Goal: Task Accomplishment & Management: Complete application form

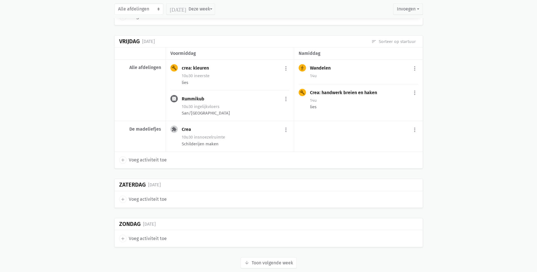
scroll to position [1390, 0]
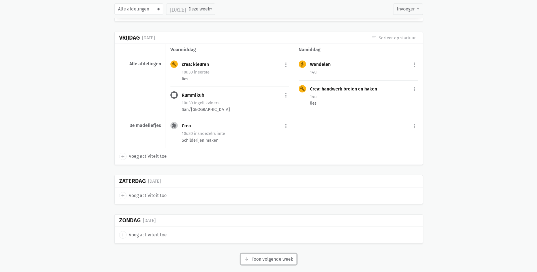
click at [285, 254] on button "arrow_downward Week wordt geladen Toon volgende week" at bounding box center [268, 259] width 56 height 11
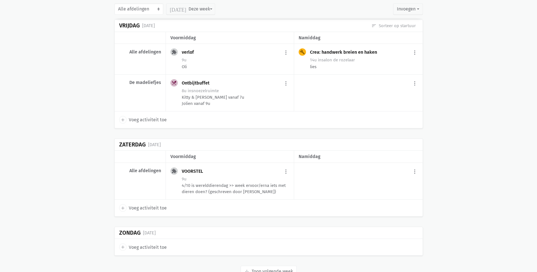
scroll to position [2238, 0]
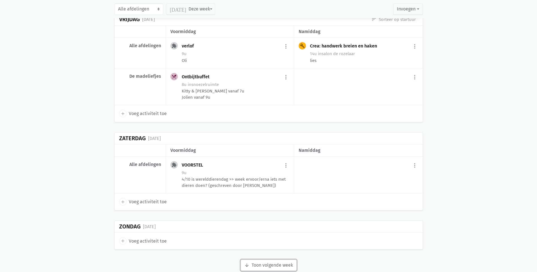
click at [257, 260] on button "arrow_downward Week wordt geladen Toon volgende week" at bounding box center [268, 265] width 56 height 11
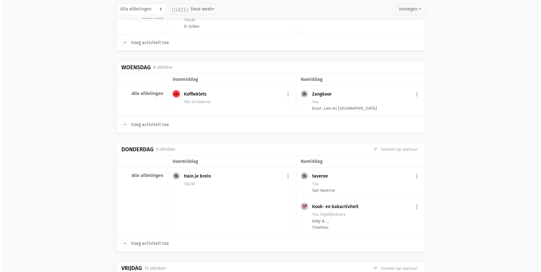
scroll to position [2747, 0]
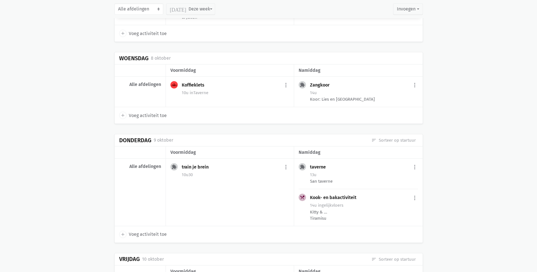
click at [139, 231] on span "Voeg activiteit toe" at bounding box center [148, 234] width 38 height 7
select select "14:00"
select select "15:00"
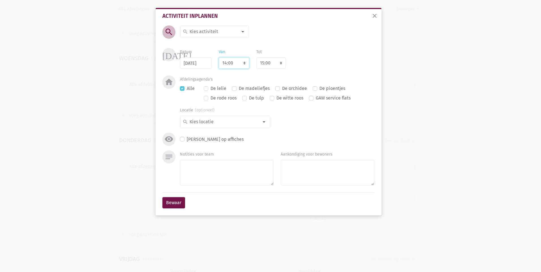
click at [246, 64] on select "7:00 7:15 7:30 7:45 8:00 8:15 8:30 8:45 9:00 9:15 9:30 9:45 10:00 10:15 10:30 1…" at bounding box center [234, 62] width 31 height 11
select select "10:00"
click at [219, 57] on select "7:00 7:15 7:30 7:45 8:00 8:15 8:30 8:45 9:00 9:15 9:30 9:45 10:00 10:15 10:30 1…" at bounding box center [234, 62] width 31 height 11
select select "11:00"
click at [239, 89] on label "De madeliefjes" at bounding box center [254, 88] width 31 height 7
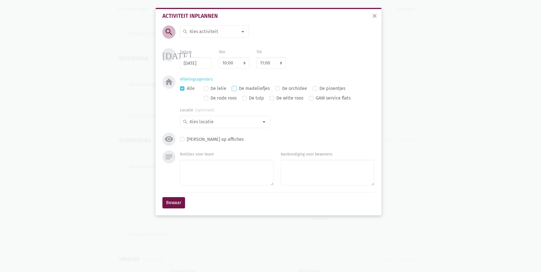
click at [233, 89] on input "De madeliefjes" at bounding box center [234, 88] width 5 height 6
checkbox input "true"
checkbox input "false"
click at [245, 30] on div at bounding box center [242, 31] width 11 height 11
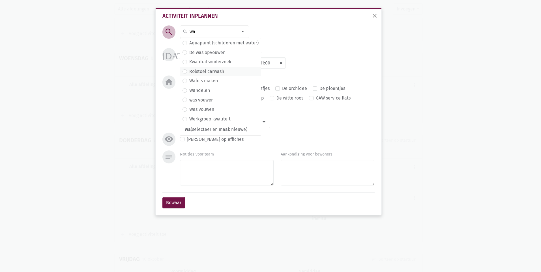
scroll to position [0, 0]
type input "wa"
click at [189, 52] on label "De was opvouwen" at bounding box center [207, 52] width 36 height 7
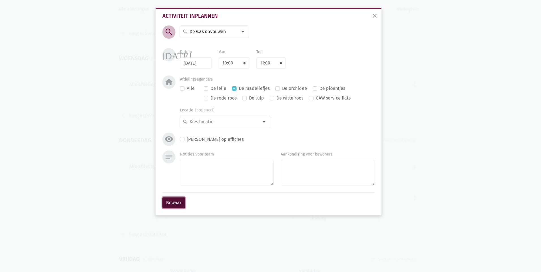
click at [172, 206] on button "Bewaar" at bounding box center [173, 202] width 23 height 11
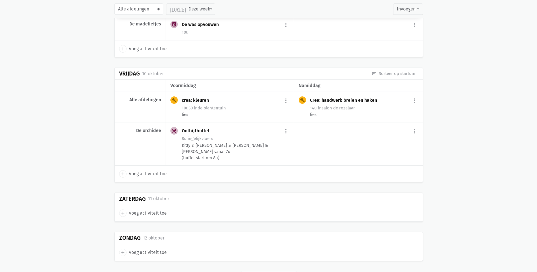
scroll to position [2962, 0]
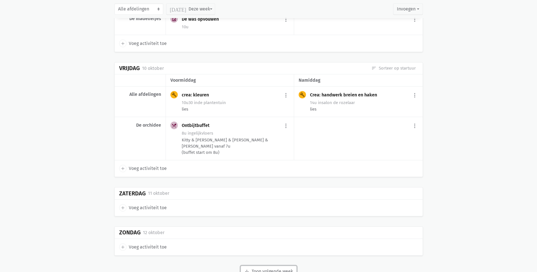
click at [252, 266] on button "arrow_downward Week wordt geladen Toon volgende week" at bounding box center [268, 271] width 56 height 11
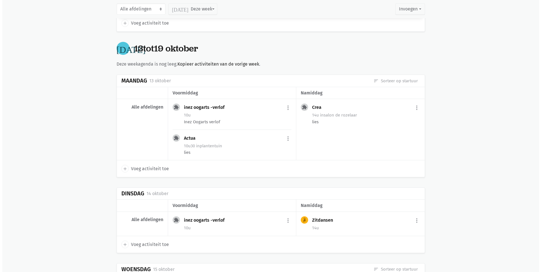
scroll to position [3188, 0]
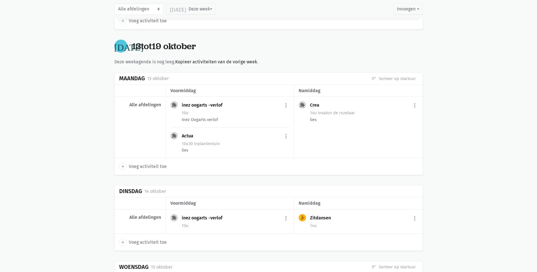
click at [139, 239] on span "Voeg activiteit toe" at bounding box center [148, 242] width 38 height 7
select select "14:00"
select select "15:00"
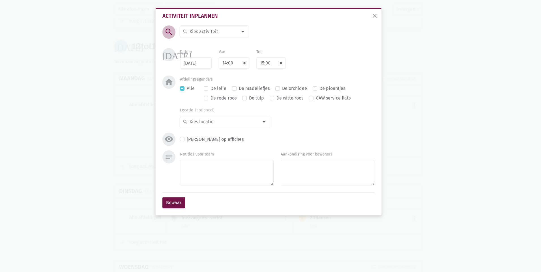
click at [245, 31] on div at bounding box center [242, 31] width 11 height 11
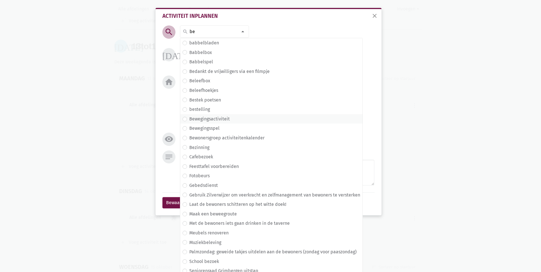
type input "be"
click at [189, 120] on label "Bewegingsactiviteit" at bounding box center [209, 118] width 40 height 7
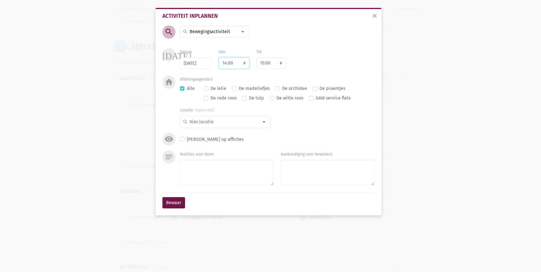
click at [243, 64] on select "7:00 7:15 7:30 7:45 8:00 8:15 8:30 8:45 9:00 9:15 9:30 9:45 10:00 10:15 10:30 1…" at bounding box center [234, 62] width 31 height 11
select select "10:00"
click at [219, 57] on select "7:00 7:15 7:30 7:45 8:00 8:15 8:30 8:45 9:00 9:15 9:30 9:45 10:00 10:15 10:30 1…" at bounding box center [234, 62] width 31 height 11
select select "11:00"
click at [239, 89] on label "De madeliefjes" at bounding box center [254, 88] width 31 height 7
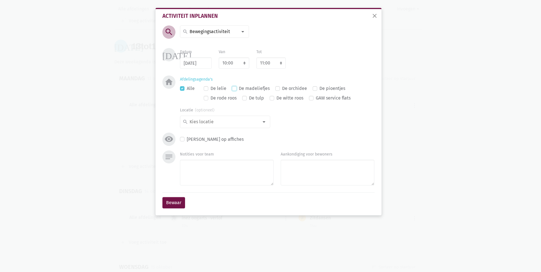
click at [235, 89] on input "De madeliefjes" at bounding box center [234, 88] width 5 height 6
checkbox input "true"
checkbox input "false"
click at [174, 203] on button "Bewaar" at bounding box center [173, 202] width 23 height 11
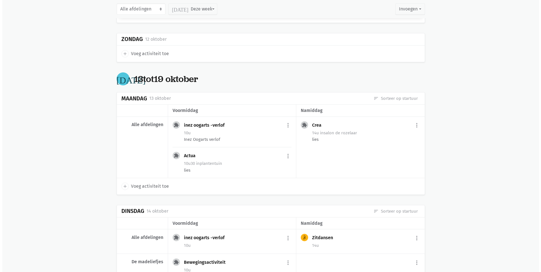
scroll to position [3153, 0]
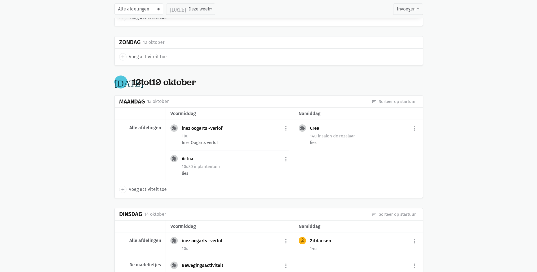
click at [146, 186] on span "Voeg activiteit toe" at bounding box center [148, 189] width 38 height 7
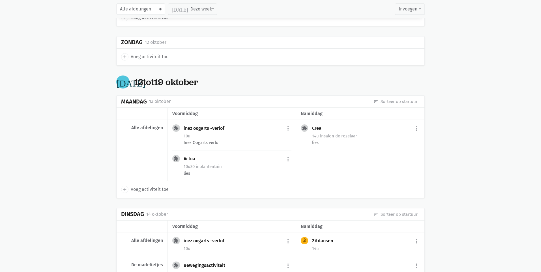
select select "14:00"
select select "15:00"
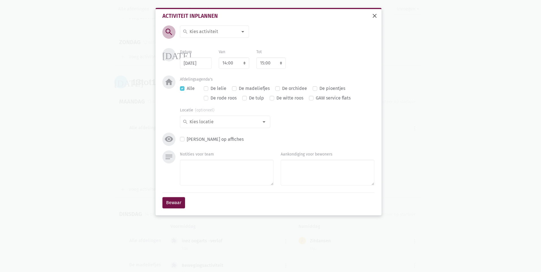
click at [376, 14] on span "close" at bounding box center [374, 15] width 7 height 7
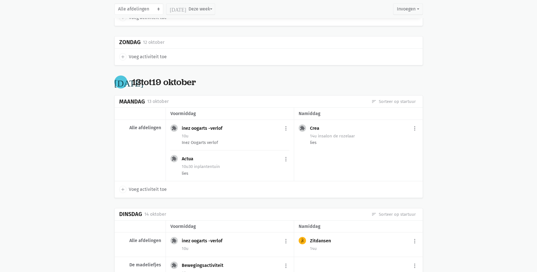
click at [137, 186] on span "Voeg activiteit toe" at bounding box center [148, 189] width 38 height 7
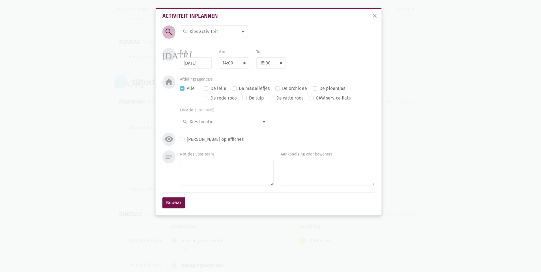
click at [247, 32] on div at bounding box center [242, 31] width 11 height 11
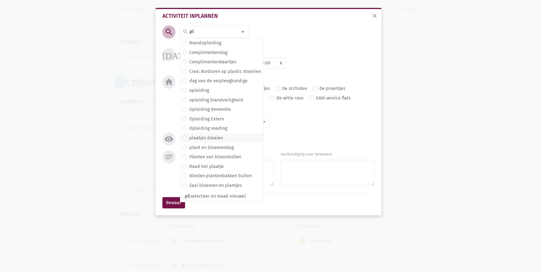
type input "pl"
click at [189, 138] on label "plaatjes draaien" at bounding box center [206, 137] width 34 height 7
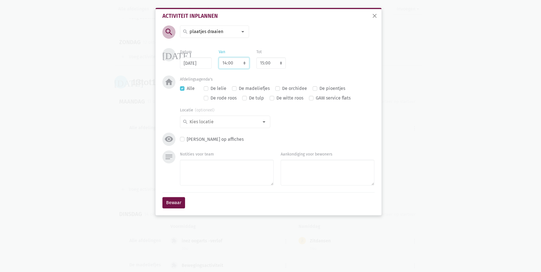
click at [245, 64] on select "7:00 7:15 7:30 7:45 8:00 8:15 8:30 8:45 9:00 9:15 9:30 9:45 10:00 10:15 10:30 1…" at bounding box center [234, 62] width 31 height 11
select select "10:00"
click at [219, 57] on select "7:00 7:15 7:30 7:45 8:00 8:15 8:30 8:45 9:00 9:15 9:30 9:45 10:00 10:15 10:30 1…" at bounding box center [234, 62] width 31 height 11
select select "11:00"
click at [239, 88] on label "De madeliefjes" at bounding box center [254, 88] width 31 height 7
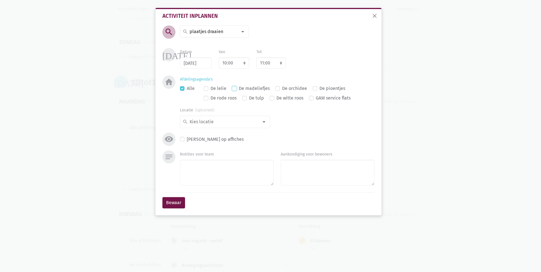
click at [234, 88] on input "De madeliefjes" at bounding box center [234, 88] width 5 height 6
checkbox input "true"
checkbox input "false"
click at [173, 201] on button "Bewaar" at bounding box center [173, 202] width 23 height 11
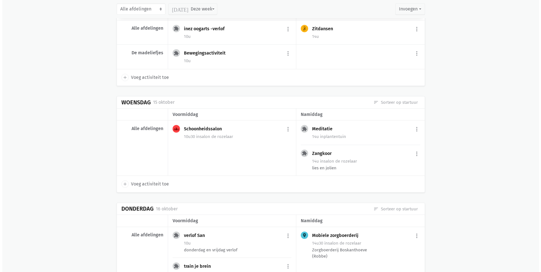
scroll to position [3483, 0]
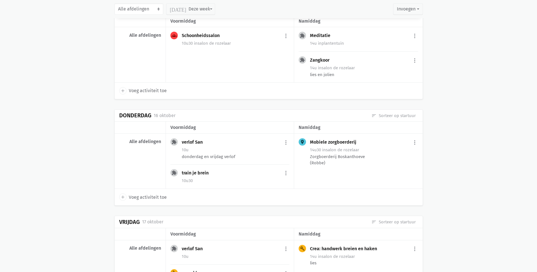
click at [146, 194] on span "Voeg activiteit toe" at bounding box center [148, 197] width 38 height 7
select select "14:00"
select select "15:00"
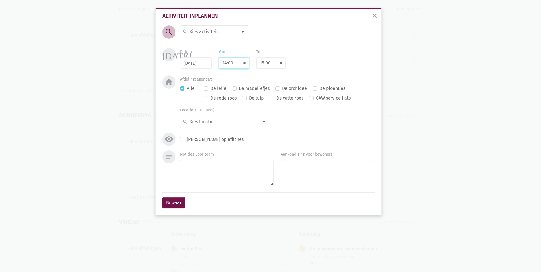
click at [243, 64] on select "7:00 7:15 7:30 7:45 8:00 8:15 8:30 8:45 9:00 9:15 9:30 9:45 10:00 10:15 10:30 1…" at bounding box center [234, 62] width 31 height 11
select select "10:00"
click at [219, 57] on select "7:00 7:15 7:30 7:45 8:00 8:15 8:30 8:45 9:00 9:15 9:30 9:45 10:00 10:15 10:30 1…" at bounding box center [234, 62] width 31 height 11
select select "11:00"
click at [239, 89] on label "De madeliefjes" at bounding box center [254, 88] width 31 height 7
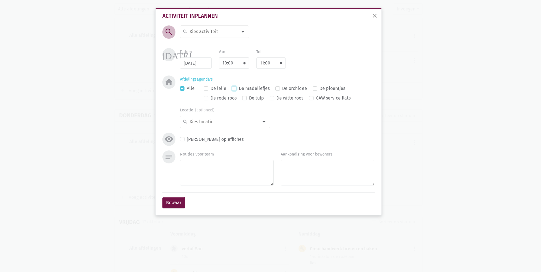
click at [233, 89] on input "De madeliefjes" at bounding box center [234, 88] width 5 height 6
checkbox input "true"
checkbox input "false"
click at [245, 32] on div at bounding box center [242, 31] width 11 height 11
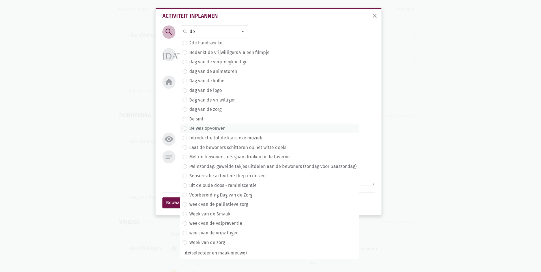
type input "de"
click at [189, 128] on label "De was opvouwen" at bounding box center [207, 128] width 36 height 7
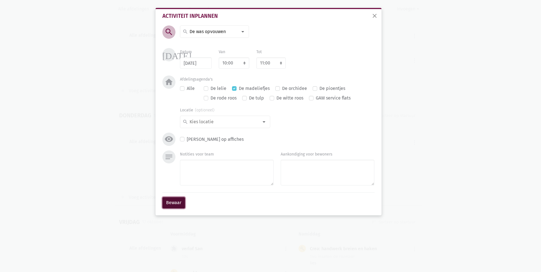
click at [174, 203] on button "Bewaar" at bounding box center [173, 202] width 23 height 11
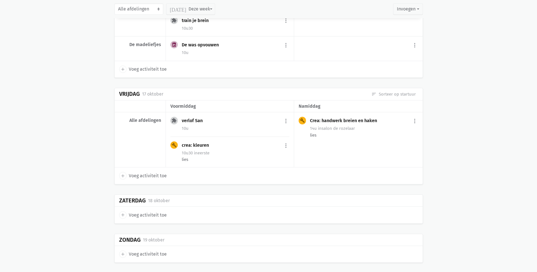
scroll to position [3642, 0]
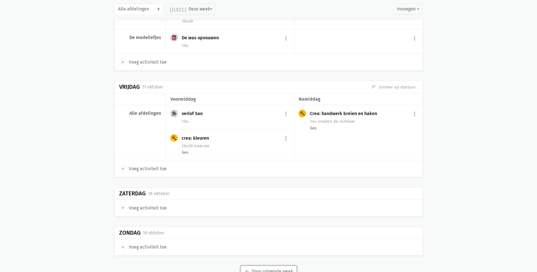
click at [274, 266] on button "arrow_downward Week wordt geladen Toon volgende week" at bounding box center [268, 271] width 56 height 11
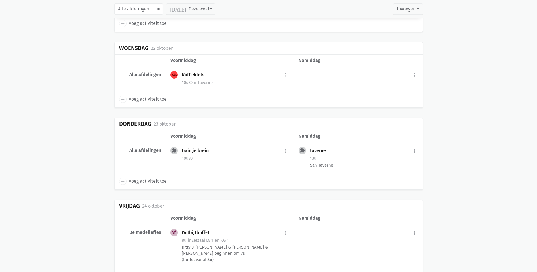
scroll to position [4207, 0]
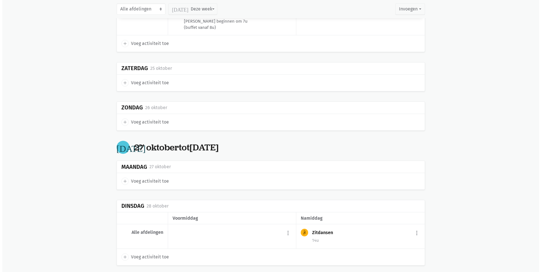
scroll to position [4348, 0]
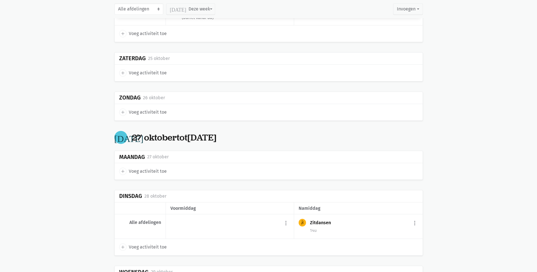
click at [152, 244] on span "Voeg activiteit toe" at bounding box center [148, 247] width 38 height 7
select select "14:00"
select select "15:00"
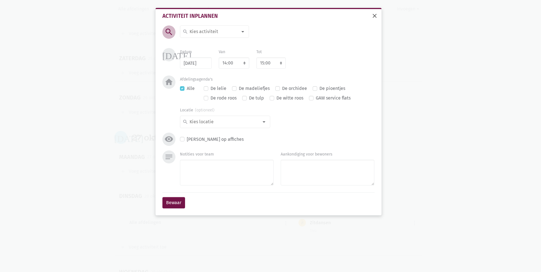
drag, startPoint x: 374, startPoint y: 18, endPoint x: 333, endPoint y: 23, distance: 41.7
click at [373, 18] on span "close" at bounding box center [374, 15] width 7 height 7
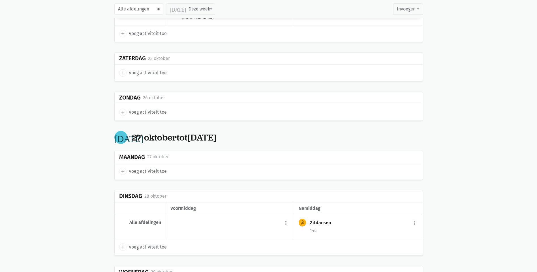
click at [150, 168] on span "Voeg activiteit toe" at bounding box center [148, 171] width 38 height 7
type input "[DATE]"
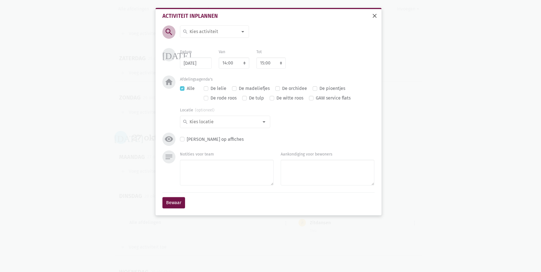
click at [373, 15] on span "close" at bounding box center [374, 15] width 7 height 7
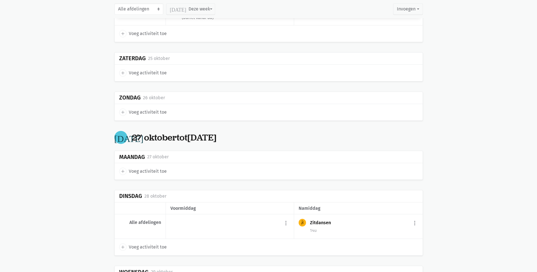
click at [149, 168] on span "Voeg activiteit toe" at bounding box center [148, 171] width 38 height 7
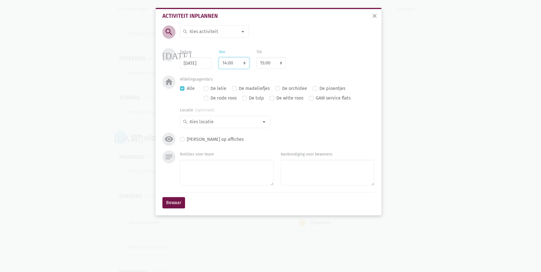
click at [245, 61] on select "7:00 7:15 7:30 7:45 8:00 8:15 8:30 8:45 9:00 9:15 9:30 9:45 10:00 10:15 10:30 1…" at bounding box center [234, 62] width 31 height 11
select select "8:00"
click at [219, 57] on select "7:00 7:15 7:30 7:45 8:00 8:15 8:30 8:45 9:00 9:15 9:30 9:45 10:00 10:15 10:30 1…" at bounding box center [234, 62] width 31 height 11
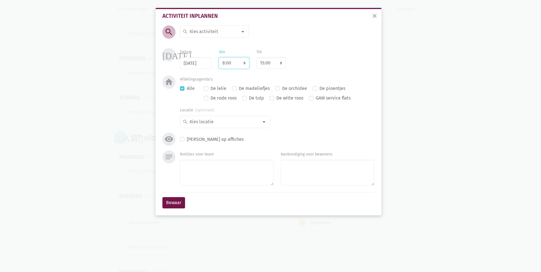
select select "9:00"
click at [282, 64] on select "8:00 8:15 8:30 8:45 9:00 9:15 9:30 9:45 10:00 10:15 10:30 10:45 11:00 11:15 11:…" at bounding box center [270, 62] width 29 height 11
select select "15:00"
click at [256, 57] on select "8:00 8:15 8:30 8:45 9:00 9:15 9:30 9:45 10:00 10:15 10:30 10:45 11:00 11:15 11:…" at bounding box center [270, 62] width 29 height 11
click at [225, 175] on textarea "Notities voor team" at bounding box center [227, 173] width 94 height 26
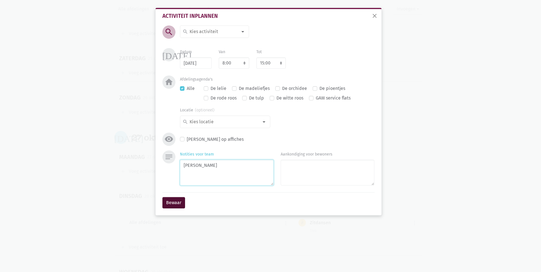
type textarea "[PERSON_NAME]"
click at [171, 202] on button "Bewaar" at bounding box center [173, 202] width 23 height 11
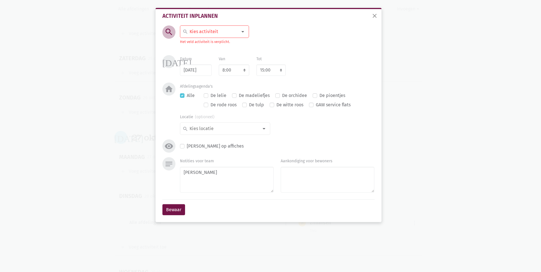
click at [241, 30] on div at bounding box center [242, 31] width 11 height 11
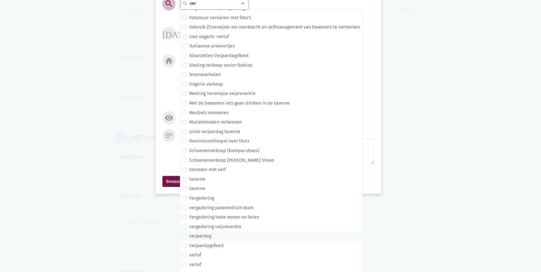
scroll to position [35, 0]
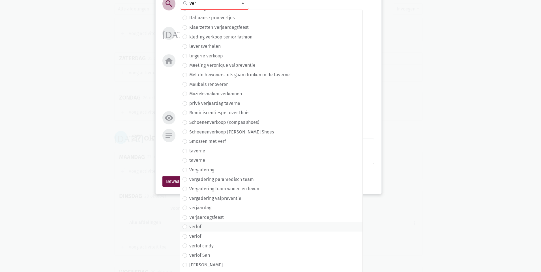
type input "ver"
click at [189, 228] on label "verlof" at bounding box center [195, 226] width 12 height 7
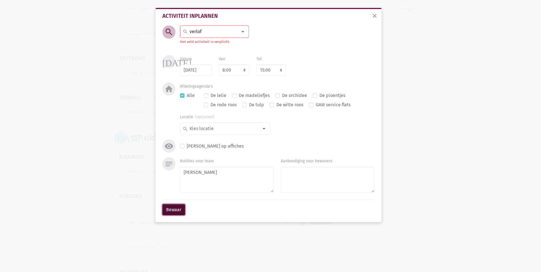
click at [179, 210] on button "Bewaar" at bounding box center [173, 209] width 23 height 11
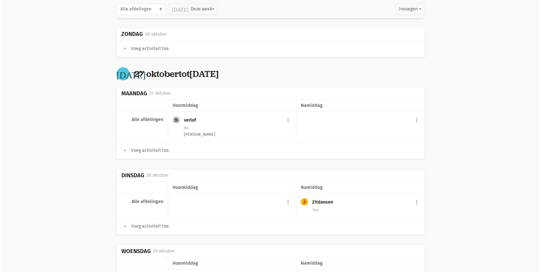
scroll to position [4417, 0]
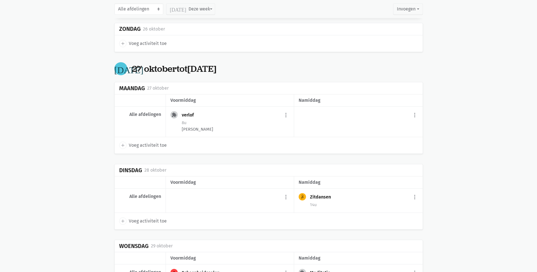
click at [188, 189] on div "more_vert add Voeg activiteit toe" at bounding box center [230, 201] width 128 height 25
click at [145, 218] on span "Voeg activiteit toe" at bounding box center [148, 221] width 38 height 7
select select "14:00"
select select "15:00"
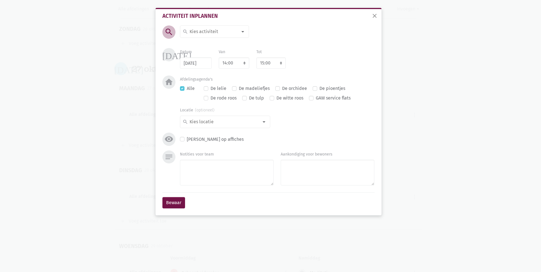
click at [246, 32] on div at bounding box center [242, 31] width 11 height 11
type input "verlo"
click at [189, 53] on label "verlof" at bounding box center [195, 52] width 12 height 7
click at [245, 64] on select "7:00 7:15 7:30 7:45 8:00 8:15 8:30 8:45 9:00 9:15 9:30 9:45 10:00 10:15 10:30 1…" at bounding box center [234, 62] width 31 height 11
select select "8:00"
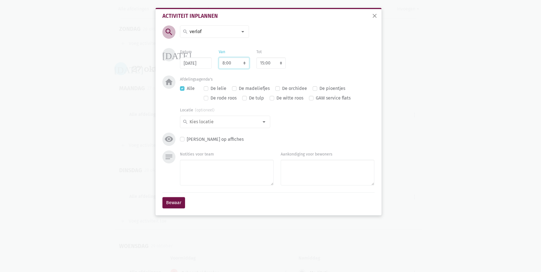
click at [219, 57] on select "7:00 7:15 7:30 7:45 8:00 8:15 8:30 8:45 9:00 9:15 9:30 9:45 10:00 10:15 10:30 1…" at bounding box center [234, 62] width 31 height 11
click at [218, 169] on textarea "Notities voor team" at bounding box center [227, 173] width 94 height 26
type textarea "[PERSON_NAME]"
click at [180, 204] on button "Bewaar" at bounding box center [173, 202] width 23 height 11
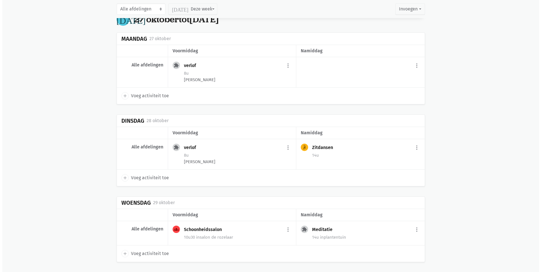
scroll to position [4499, 0]
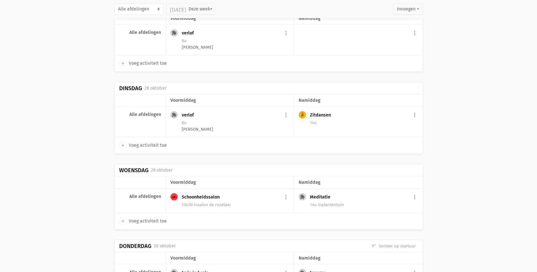
click at [152, 218] on span "Voeg activiteit toe" at bounding box center [148, 221] width 38 height 7
select select "14:00"
select select "15:00"
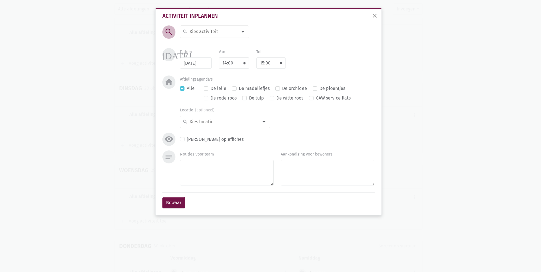
click at [245, 30] on div at bounding box center [242, 31] width 11 height 11
type input "verlof"
click at [189, 63] on label "verlof" at bounding box center [195, 61] width 12 height 7
click at [244, 64] on select "7:00 7:15 7:30 7:45 8:00 8:15 8:30 8:45 9:00 9:15 9:30 9:45 10:00 10:15 10:30 1…" at bounding box center [234, 62] width 31 height 11
select select "8:00"
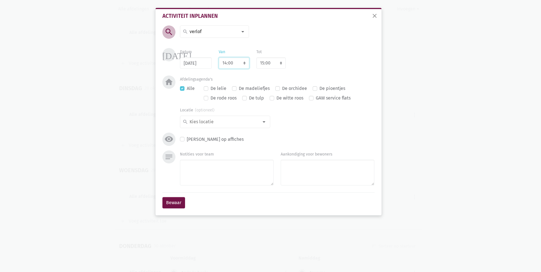
click at [219, 57] on select "7:00 7:15 7:30 7:45 8:00 8:15 8:30 8:45 9:00 9:15 9:30 9:45 10:00 10:15 10:30 1…" at bounding box center [234, 62] width 31 height 11
click at [281, 66] on select "8:00 8:15 8:30 8:45 9:00 9:15 9:30 9:45 10:00 10:15 10:30 10:45 11:00 11:15 11:…" at bounding box center [270, 62] width 29 height 11
click at [256, 57] on select "8:00 8:15 8:30 8:45 9:00 9:15 9:30 9:45 10:00 10:15 10:30 10:45 11:00 11:15 11:…" at bounding box center [270, 62] width 29 height 11
click at [202, 173] on textarea "Notities voor team" at bounding box center [227, 173] width 94 height 26
type textarea "[PERSON_NAME]"
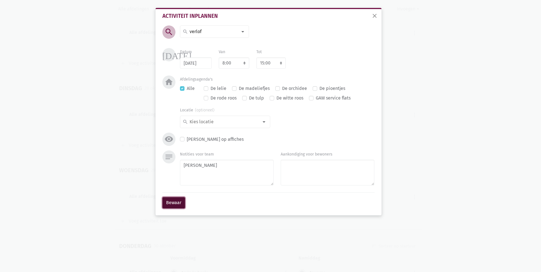
click at [180, 202] on button "Bewaar" at bounding box center [173, 202] width 23 height 11
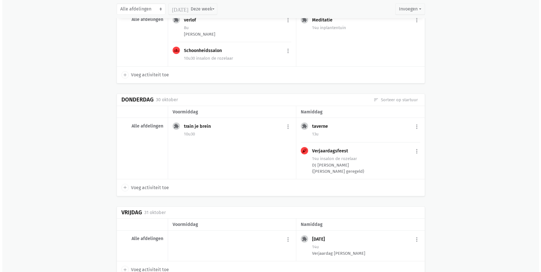
scroll to position [4678, 0]
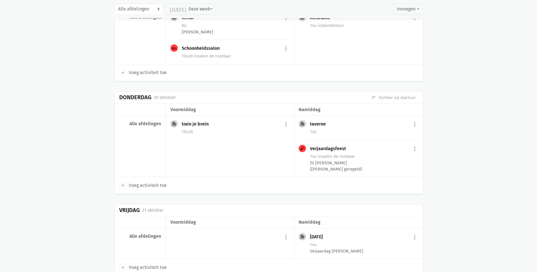
click at [154, 182] on span "Voeg activiteit toe" at bounding box center [148, 185] width 38 height 7
select select "14:00"
select select "15:00"
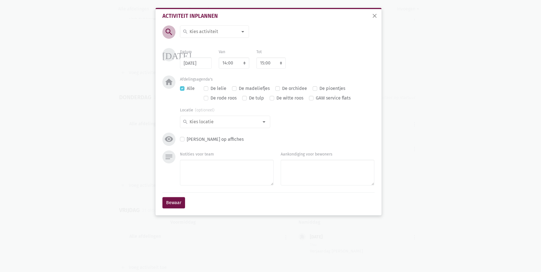
click at [244, 34] on div at bounding box center [242, 31] width 11 height 11
type input "verlo"
click at [201, 56] on label "verlof" at bounding box center [195, 52] width 12 height 7
click at [243, 60] on select "7:00 7:15 7:30 7:45 8:00 8:15 8:30 8:45 9:00 9:15 9:30 9:45 10:00 10:15 10:30 1…" at bounding box center [234, 62] width 31 height 11
select select "8:00"
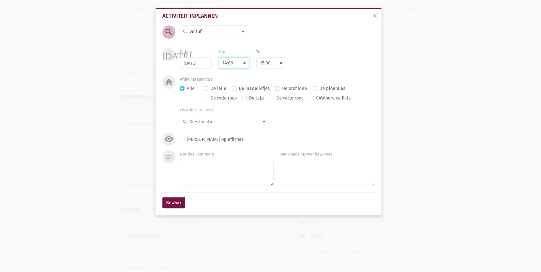
click at [219, 57] on select "7:00 7:15 7:30 7:45 8:00 8:15 8:30 8:45 9:00 9:15 9:30 9:45 10:00 10:15 10:30 1…" at bounding box center [234, 62] width 31 height 11
click at [217, 172] on textarea "Notities voor team" at bounding box center [227, 173] width 94 height 26
type textarea "[PERSON_NAME]"
click at [180, 204] on button "Bewaar" at bounding box center [173, 202] width 23 height 11
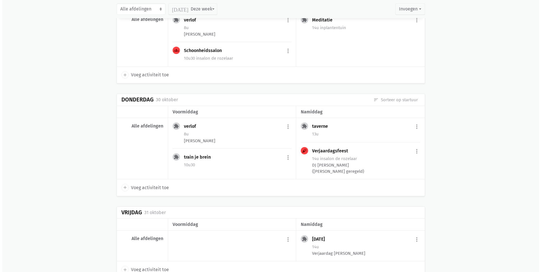
scroll to position [4703, 0]
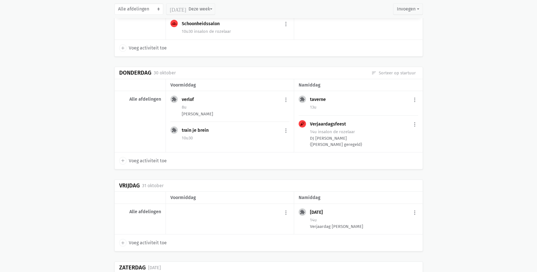
click at [179, 204] on div "more_vert add Voeg activiteit toe" at bounding box center [230, 219] width 128 height 31
click at [157, 239] on span "Voeg activiteit toe" at bounding box center [148, 242] width 38 height 7
select select "14:00"
select select "15:00"
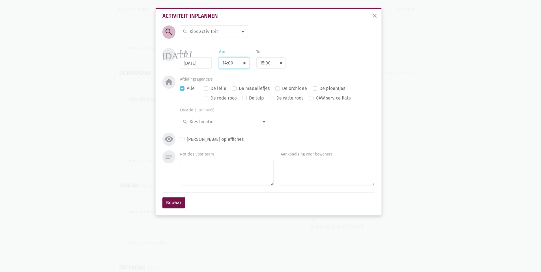
click at [244, 65] on select "7:00 7:15 7:30 7:45 8:00 8:15 8:30 8:45 9:00 9:15 9:30 9:45 10:00 10:15 10:30 1…" at bounding box center [234, 62] width 31 height 11
select select "8:00"
click at [219, 57] on select "7:00 7:15 7:30 7:45 8:00 8:15 8:30 8:45 9:00 9:15 9:30 9:45 10:00 10:15 10:30 1…" at bounding box center [234, 62] width 31 height 11
click at [246, 33] on div at bounding box center [242, 31] width 11 height 11
type input "verlo"
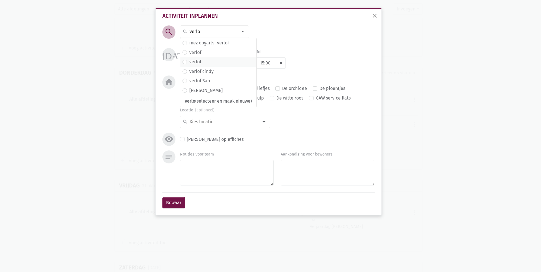
click at [189, 62] on label "verlof" at bounding box center [195, 61] width 12 height 7
click at [225, 169] on textarea "Notities voor team" at bounding box center [227, 173] width 94 height 26
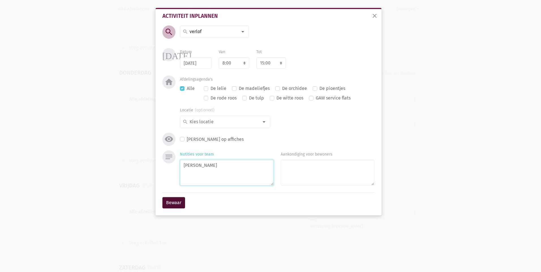
type textarea "[PERSON_NAME]"
click at [177, 202] on button "Bewaar" at bounding box center [173, 202] width 23 height 11
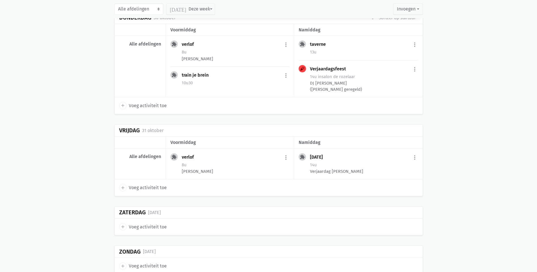
scroll to position [4771, 0]
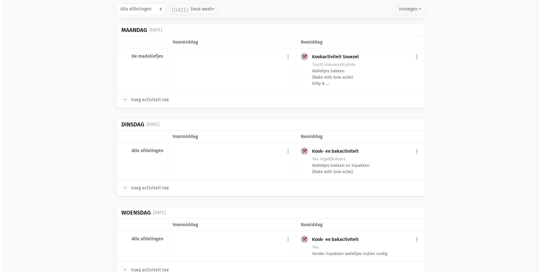
scroll to position [4969, 0]
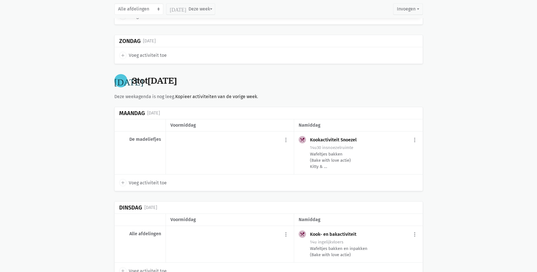
click at [152, 179] on span "Voeg activiteit toe" at bounding box center [148, 182] width 38 height 7
select select "14:00"
select select "15:00"
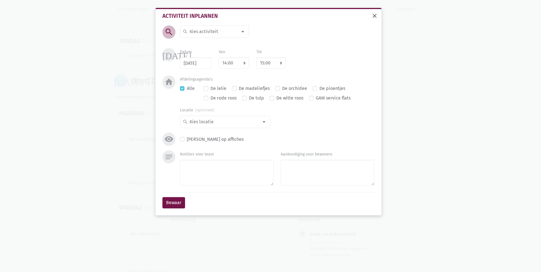
click at [374, 18] on span "close" at bounding box center [374, 15] width 7 height 7
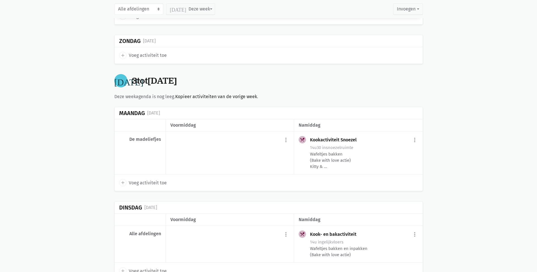
click at [218, 132] on div "more_vert add Voeg activiteit toe" at bounding box center [230, 153] width 128 height 43
click at [285, 135] on button "more_vert" at bounding box center [285, 140] width 7 height 11
click at [140, 179] on span "Voeg activiteit toe" at bounding box center [148, 182] width 38 height 7
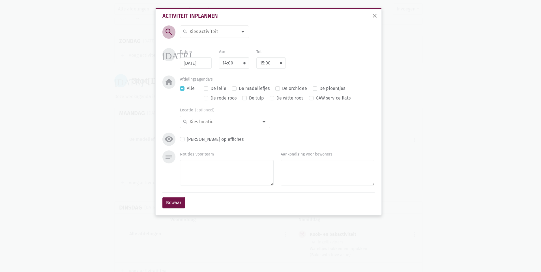
click at [239, 90] on label "De madeliefjes" at bounding box center [254, 88] width 31 height 7
click at [232, 90] on input "De madeliefjes" at bounding box center [234, 88] width 5 height 6
checkbox input "true"
checkbox input "false"
click at [244, 62] on select "7:00 7:15 7:30 7:45 8:00 8:15 8:30 8:45 9:00 9:15 9:30 9:45 10:00 10:15 10:30 1…" at bounding box center [234, 62] width 31 height 11
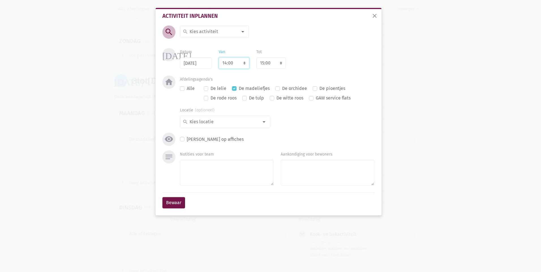
click at [244, 62] on select "7:00 7:15 7:30 7:45 8:00 8:15 8:30 8:45 9:00 9:15 9:30 9:45 10:00 10:15 10:30 1…" at bounding box center [234, 62] width 31 height 11
select select "10:00"
click at [219, 57] on select "7:00 7:15 7:30 7:45 8:00 8:15 8:30 8:45 9:00 9:15 9:30 9:45 10:00 10:15 10:30 1…" at bounding box center [234, 62] width 31 height 11
click at [282, 65] on select "8:00 8:15 8:30 8:45 9:00 9:15 9:30 9:45 10:00 10:15 10:30 10:45 11:00 11:15 11:…" at bounding box center [270, 62] width 29 height 11
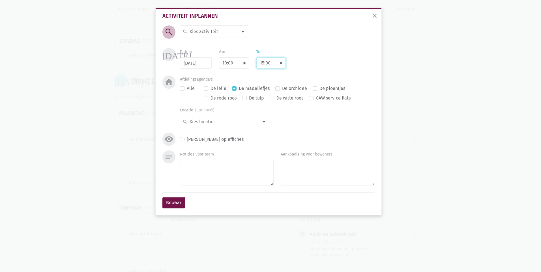
select select "11:00"
click at [256, 57] on select "8:00 8:15 8:30 8:45 9:00 9:15 9:30 9:45 10:00 10:15 10:30 10:45 11:00 11:15 11:…" at bounding box center [270, 62] width 29 height 11
click at [244, 32] on div at bounding box center [242, 31] width 11 height 11
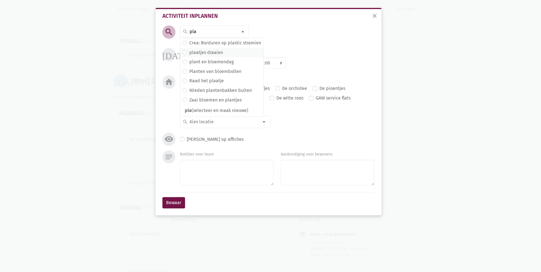
type input "pla"
click at [226, 54] on span "plaatjes draaien" at bounding box center [221, 52] width 79 height 7
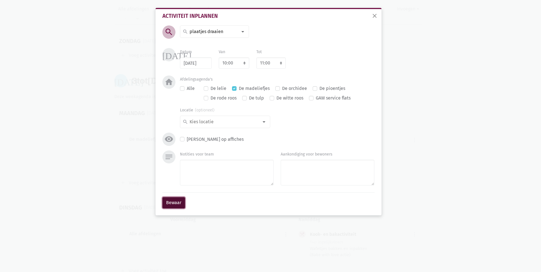
click at [177, 203] on button "Bewaar" at bounding box center [173, 202] width 23 height 11
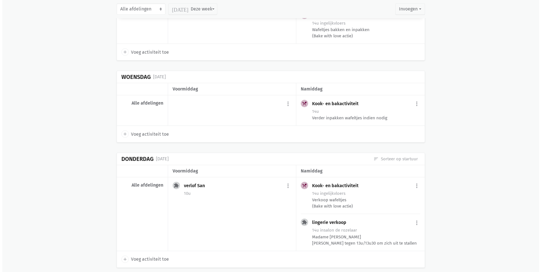
scroll to position [5198, 0]
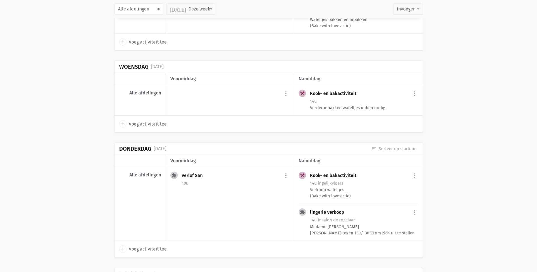
click at [135, 246] on span "Voeg activiteit toe" at bounding box center [148, 249] width 38 height 7
select select "14:00"
select select "15:00"
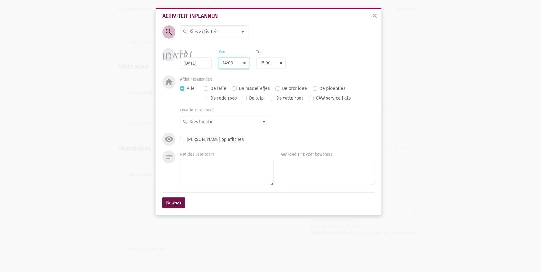
click at [245, 65] on select "7:00 7:15 7:30 7:45 8:00 8:15 8:30 8:45 9:00 9:15 9:30 9:45 10:00 10:15 10:30 1…" at bounding box center [234, 62] width 31 height 11
select select "10:00"
click at [219, 57] on select "7:00 7:15 7:30 7:45 8:00 8:15 8:30 8:45 9:00 9:15 9:30 9:45 10:00 10:15 10:30 1…" at bounding box center [234, 62] width 31 height 11
click at [283, 64] on select "8:00 8:15 8:30 8:45 9:00 9:15 9:30 9:45 10:00 10:15 10:30 10:45 11:00 11:15 11:…" at bounding box center [270, 62] width 29 height 11
select select "11:00"
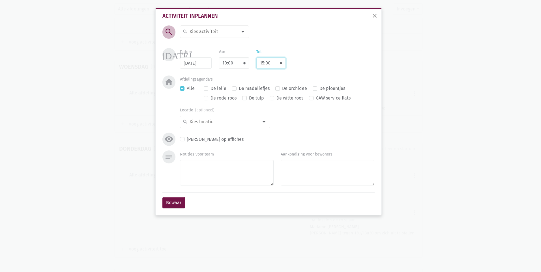
click at [256, 57] on select "8:00 8:15 8:30 8:45 9:00 9:15 9:30 9:45 10:00 10:15 10:30 10:45 11:00 11:15 11:…" at bounding box center [270, 62] width 29 height 11
click at [242, 32] on div at bounding box center [242, 31] width 11 height 11
type input "de w"
click at [228, 41] on span "De was opvouwen" at bounding box center [217, 42] width 71 height 7
click at [237, 89] on div "De madeliefjes" at bounding box center [251, 88] width 38 height 7
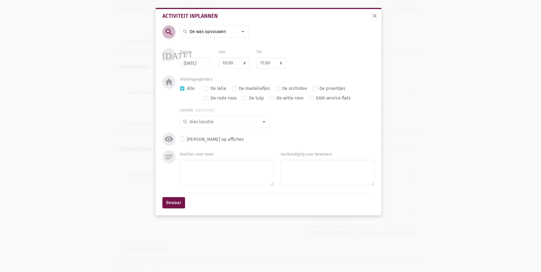
click at [236, 89] on div "De madeliefjes" at bounding box center [251, 88] width 38 height 7
click at [239, 89] on label "De madeliefjes" at bounding box center [254, 88] width 31 height 7
click at [233, 89] on input "De madeliefjes" at bounding box center [234, 88] width 5 height 6
checkbox input "true"
checkbox input "false"
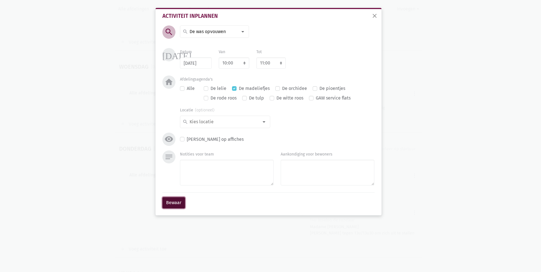
click at [170, 206] on button "Bewaar" at bounding box center [173, 202] width 23 height 11
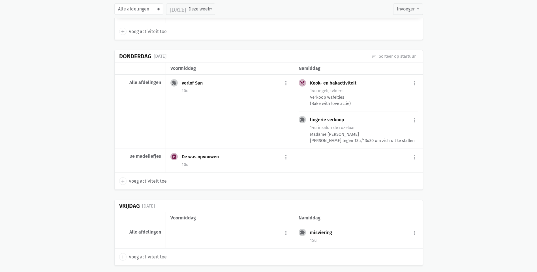
scroll to position [5372, 0]
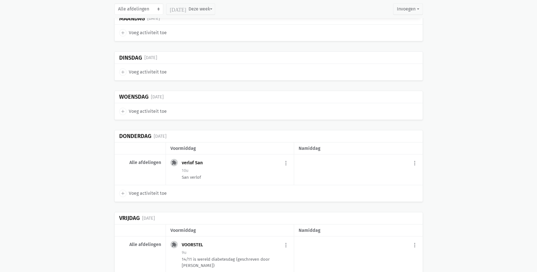
scroll to position [5655, 0]
